Goal: Transaction & Acquisition: Download file/media

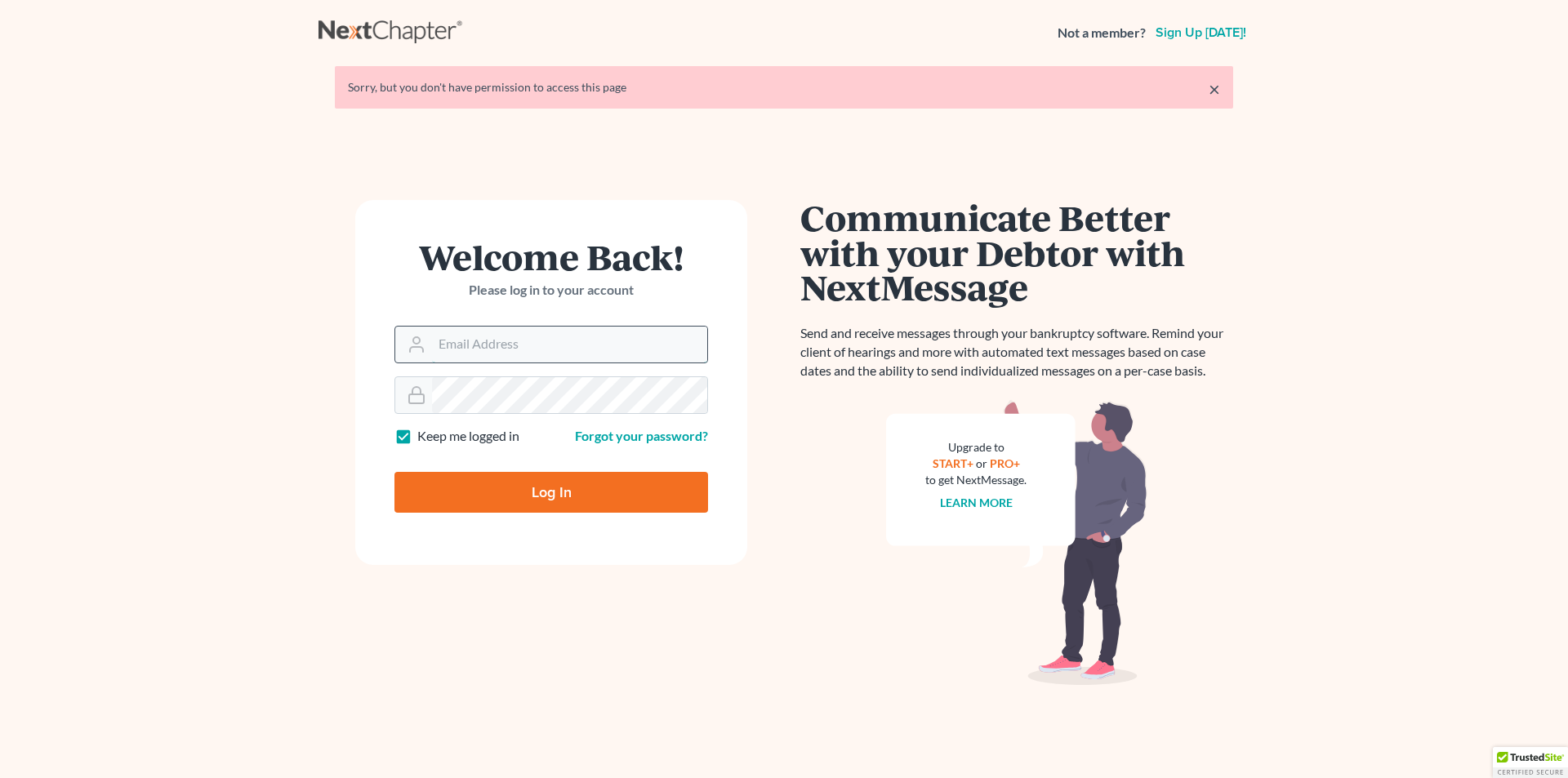
click at [540, 345] on input "Email Address" at bounding box center [569, 344] width 275 height 36
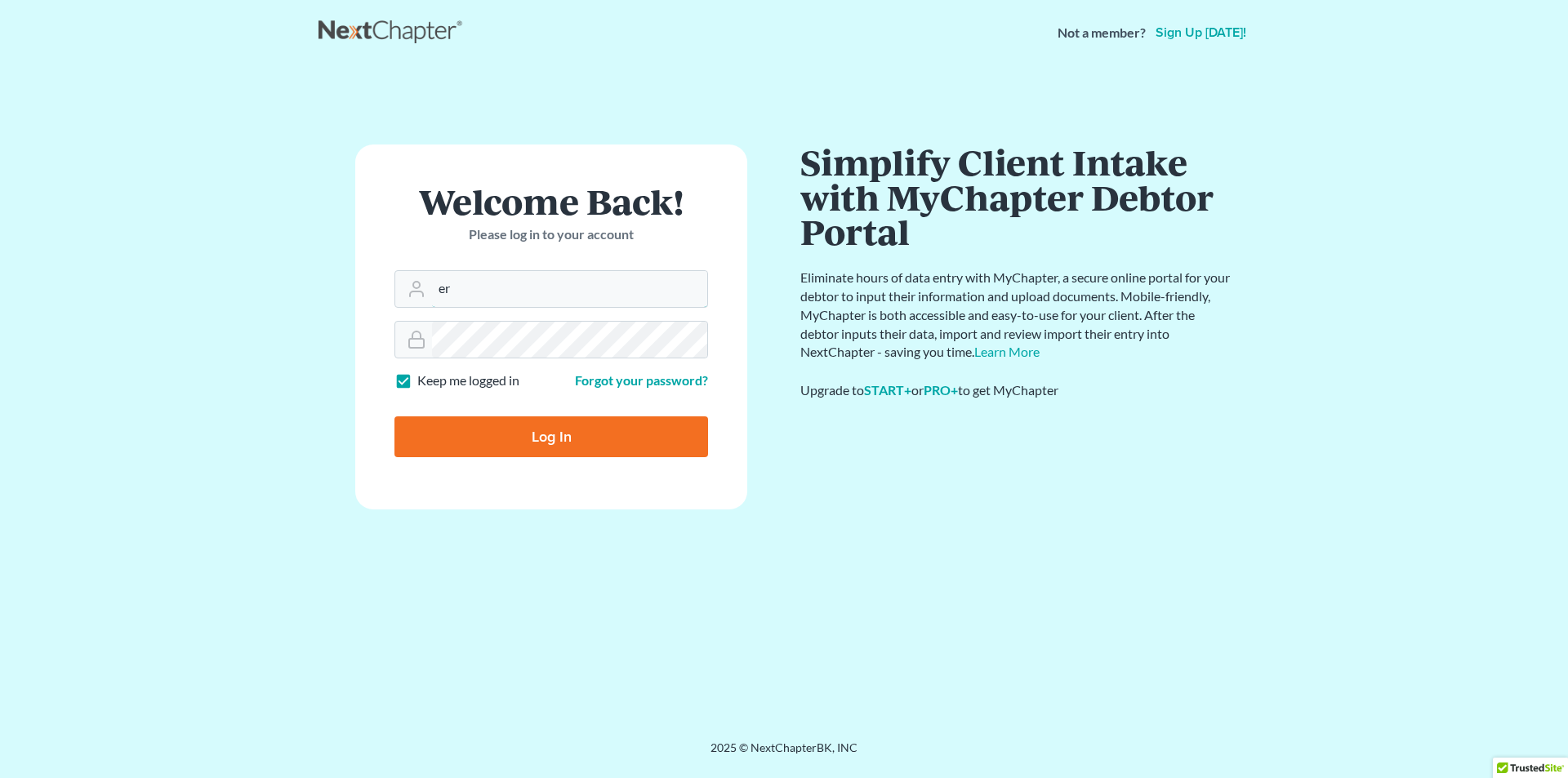
type input "[PERSON_NAME][EMAIL_ADDRESS][DOMAIN_NAME]"
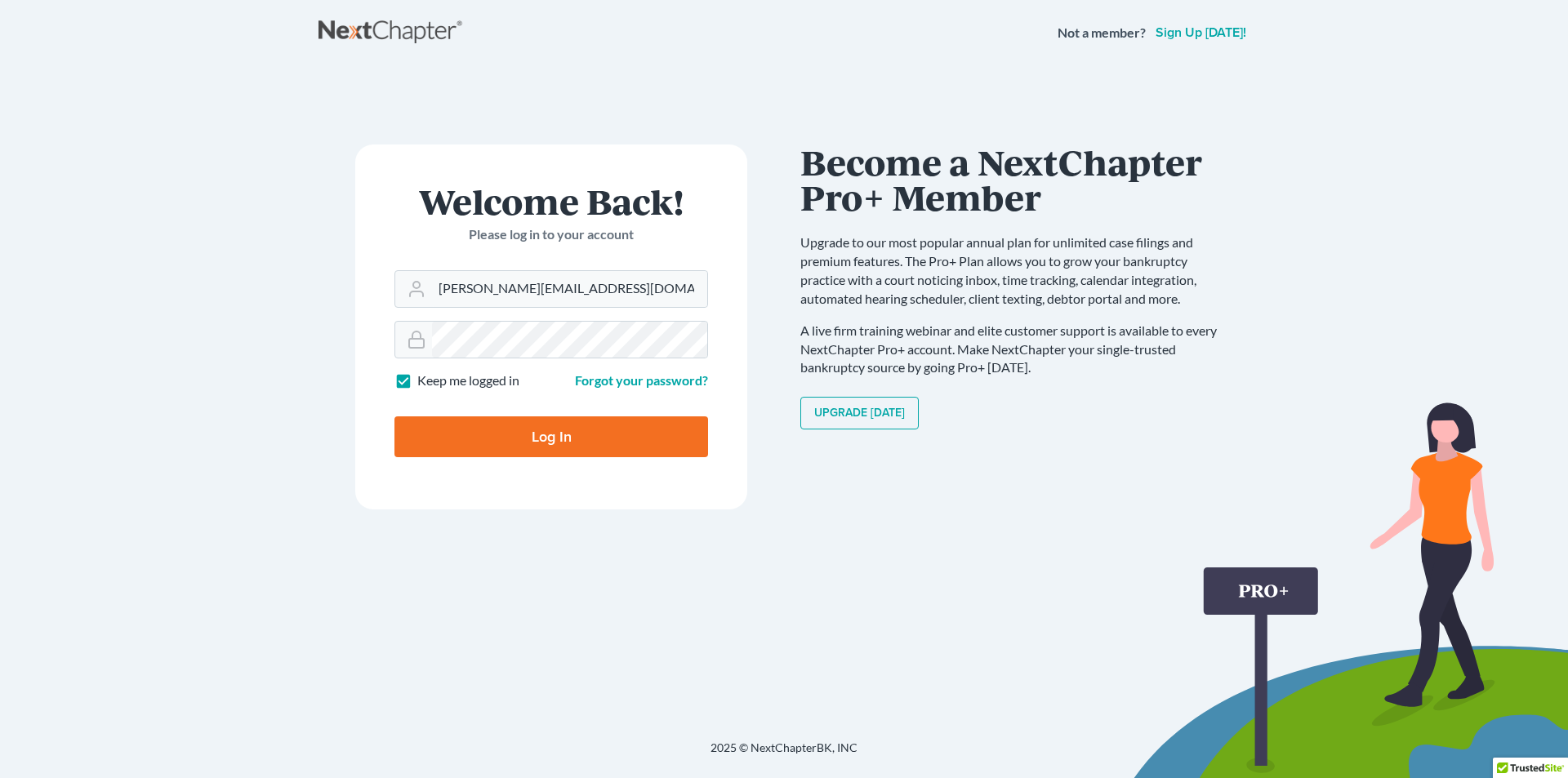
click at [599, 434] on input "Log In" at bounding box center [551, 437] width 313 height 41
type input "Thinking..."
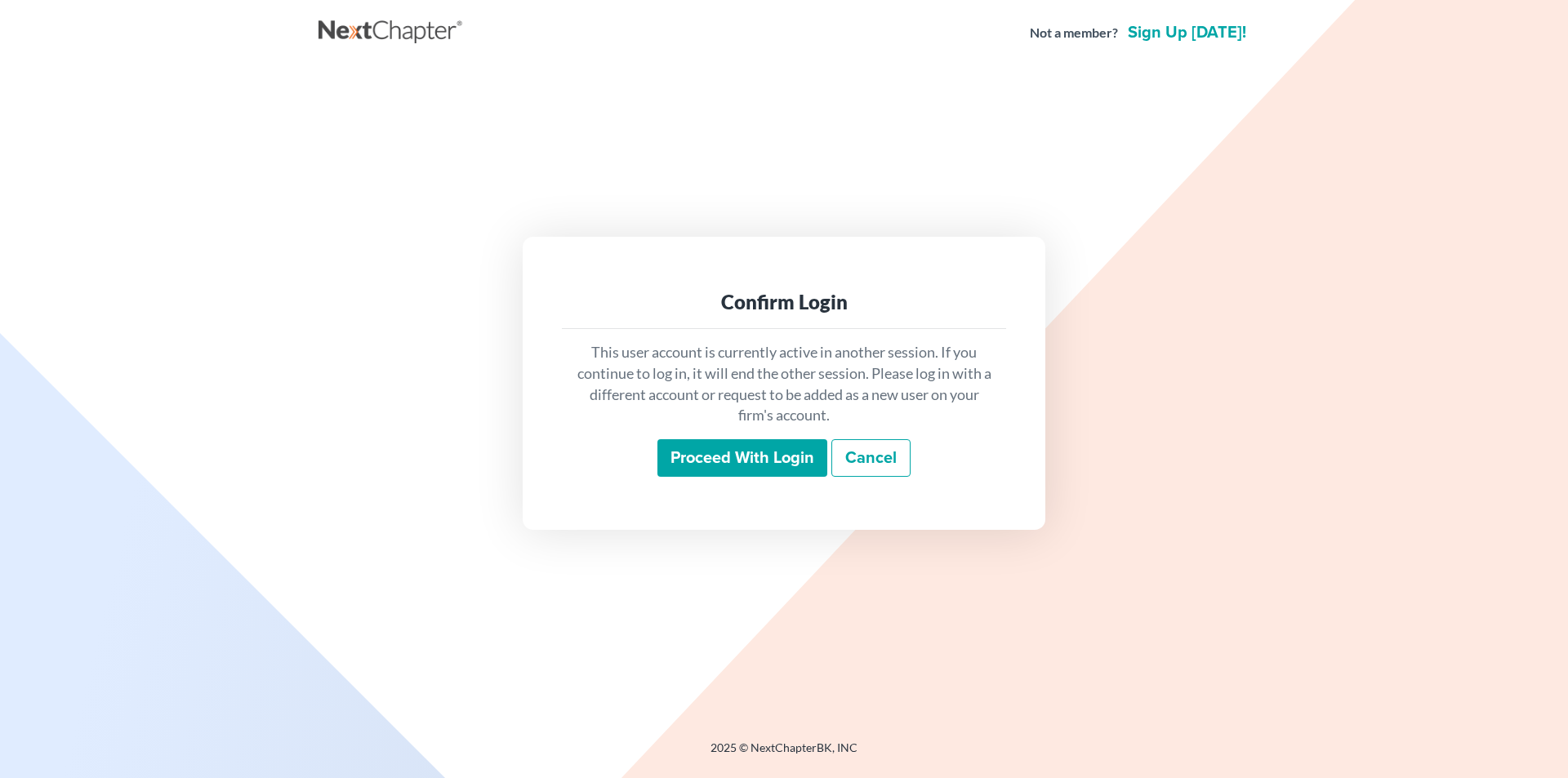
click at [713, 461] on input "Proceed with login" at bounding box center [742, 458] width 170 height 37
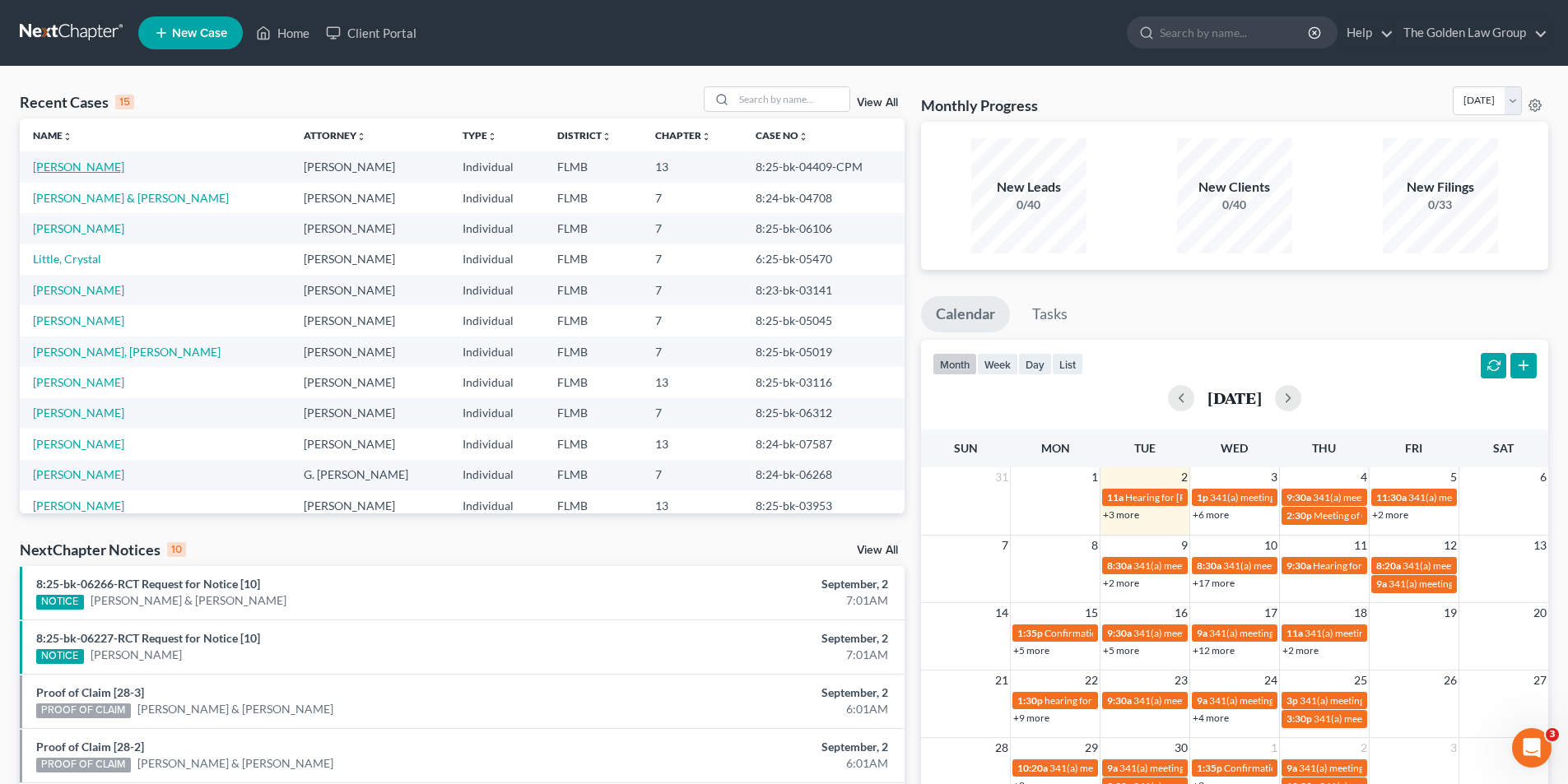
click at [82, 164] on link "[PERSON_NAME]" at bounding box center [79, 167] width 92 height 14
select select "10"
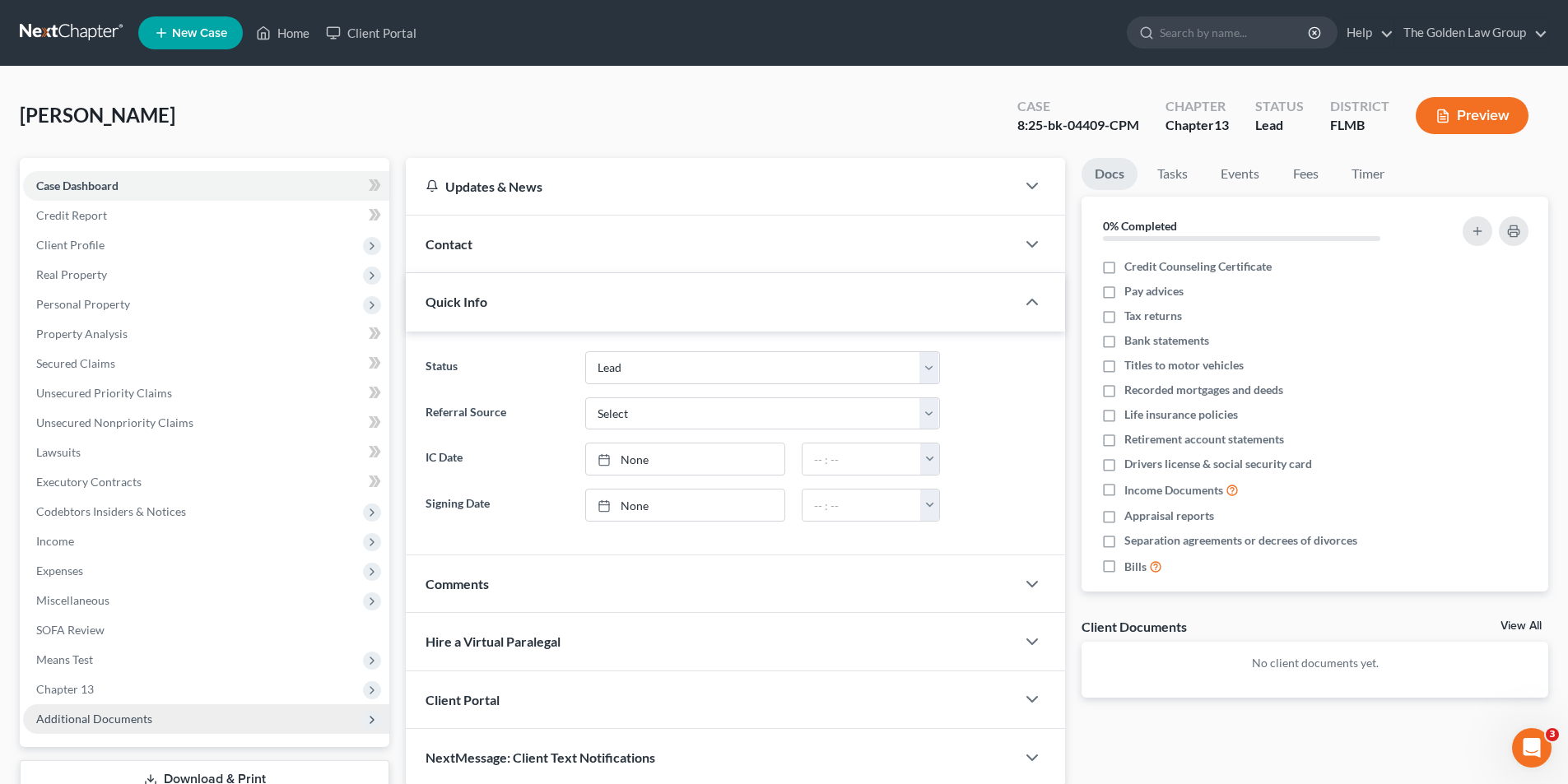
click at [66, 717] on span "Additional Documents" at bounding box center [93, 719] width 116 height 14
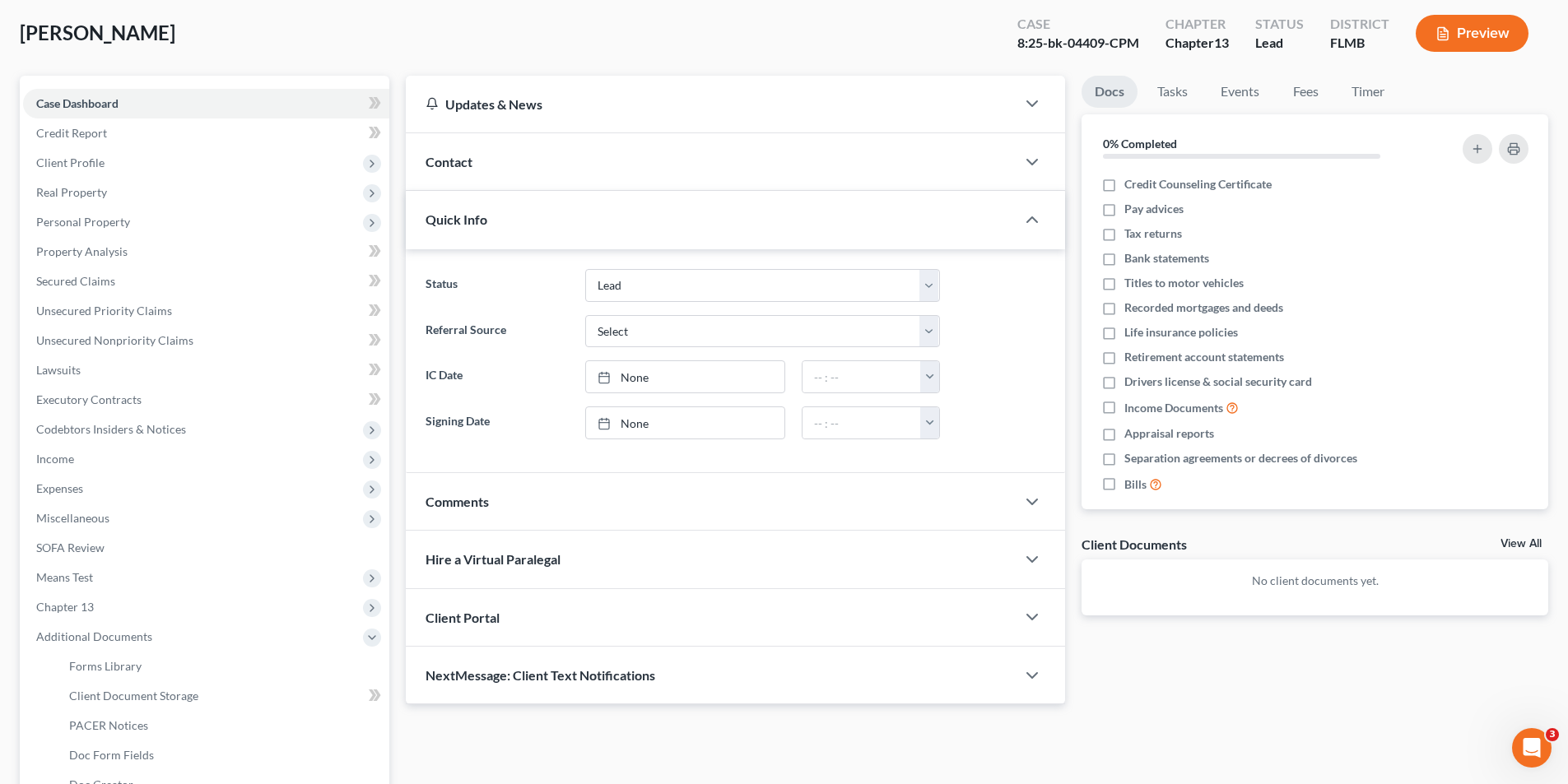
scroll to position [247, 0]
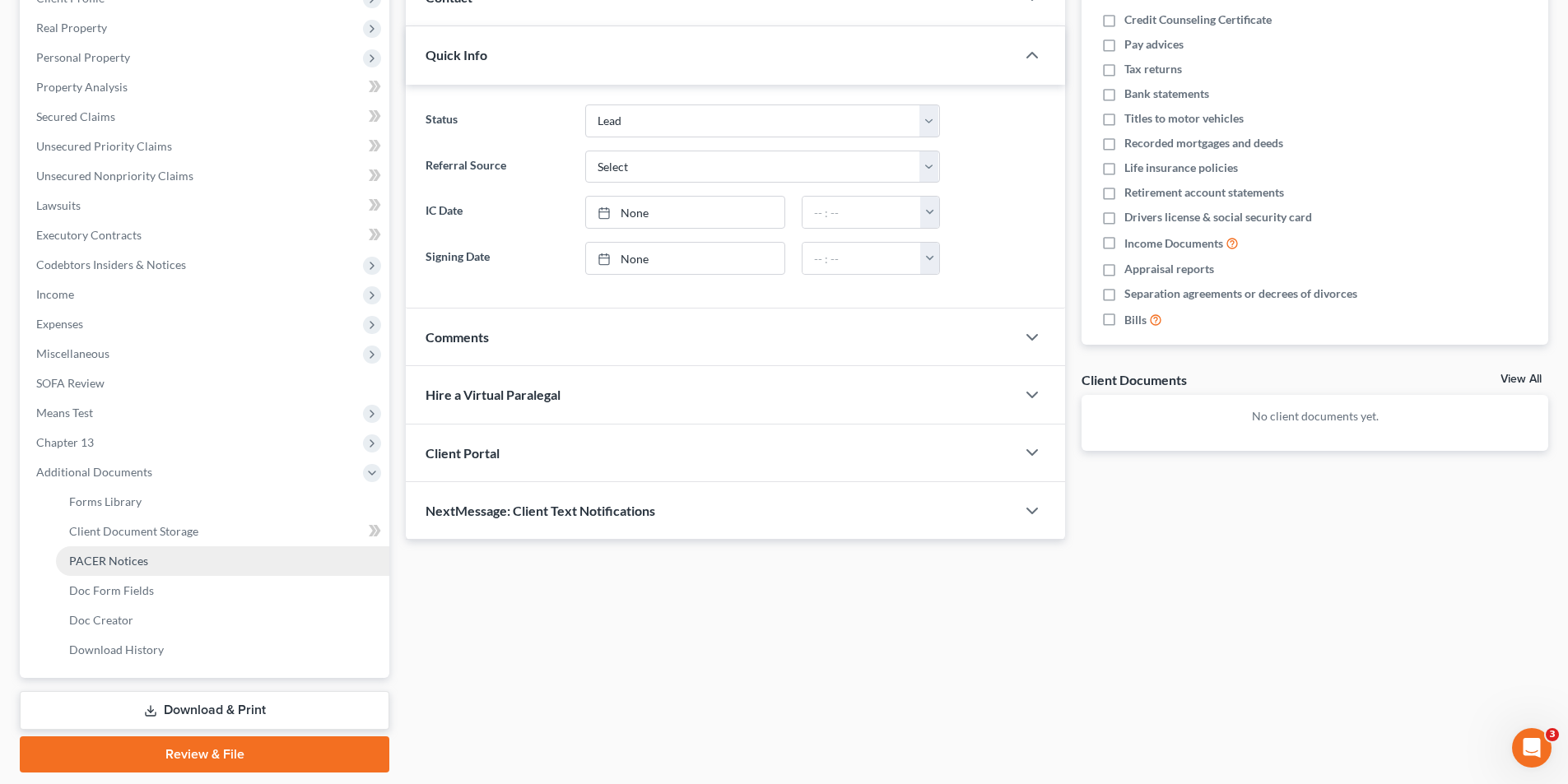
click at [96, 559] on span "PACER Notices" at bounding box center [109, 561] width 79 height 14
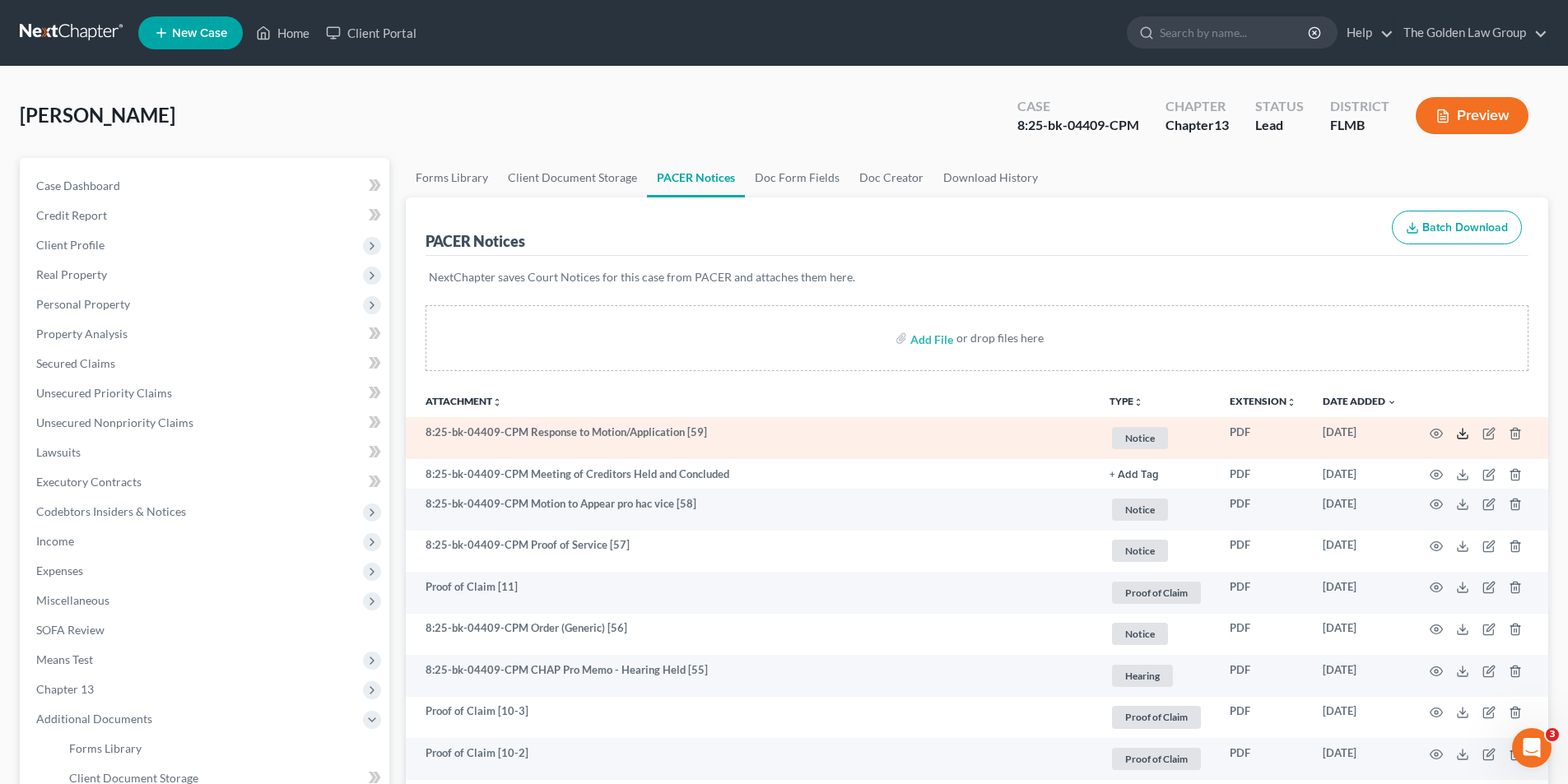
click at [1462, 431] on icon at bounding box center [1463, 433] width 13 height 13
